Goal: Navigation & Orientation: Find specific page/section

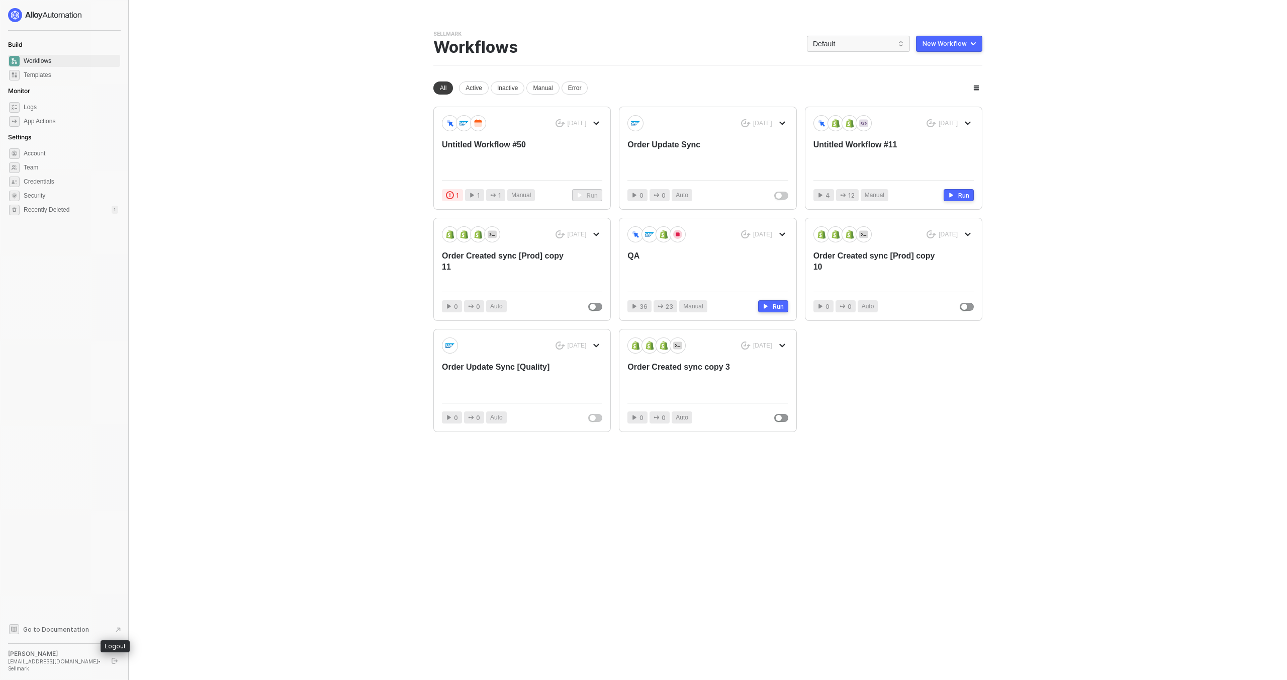
click at [112, 664] on icon "logout" at bounding box center [115, 661] width 6 height 6
